Goal: Complete application form

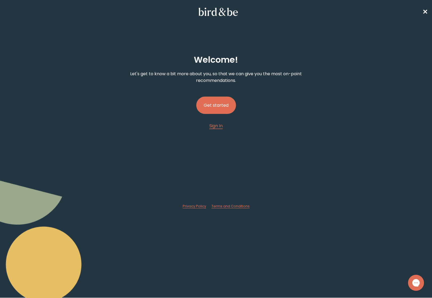
click at [216, 105] on button "Get started" at bounding box center [216, 105] width 40 height 17
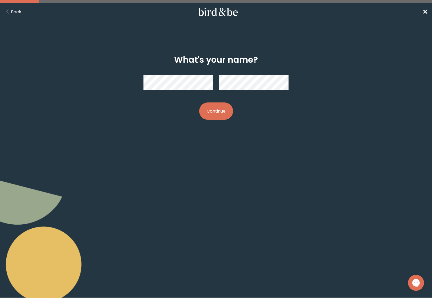
click at [14, 9] on button "Back" at bounding box center [12, 12] width 17 height 7
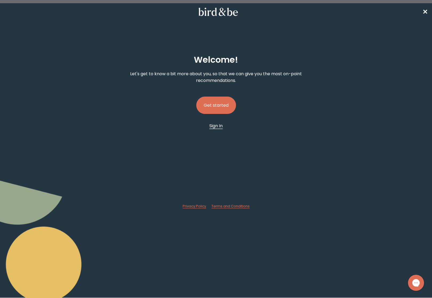
click at [219, 125] on span "Sign In" at bounding box center [215, 126] width 13 height 6
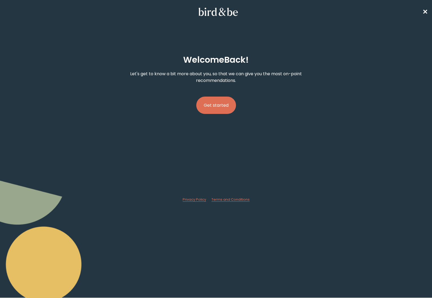
click at [215, 104] on button "Get started" at bounding box center [216, 105] width 40 height 17
